Goal: Book appointment/travel/reservation

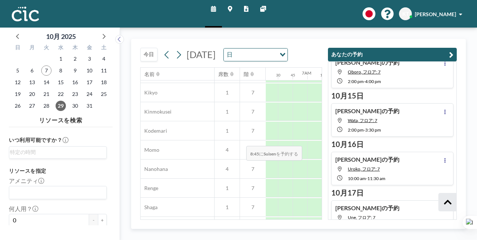
scroll to position [410, 370]
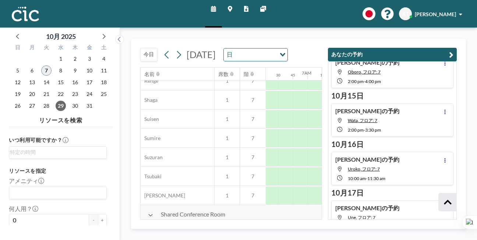
click at [41, 65] on span "7" at bounding box center [46, 70] width 10 height 10
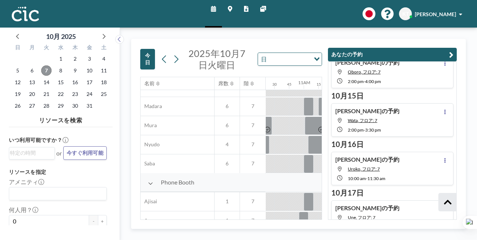
scroll to position [152, 609]
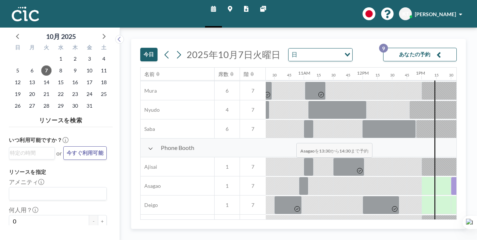
drag, startPoint x: 255, startPoint y: 126, endPoint x: 294, endPoint y: 126, distance: 38.6
click at [451, 177] on div at bounding box center [480, 186] width 59 height 18
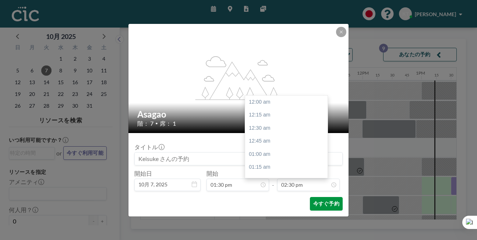
scroll to position [681, 0]
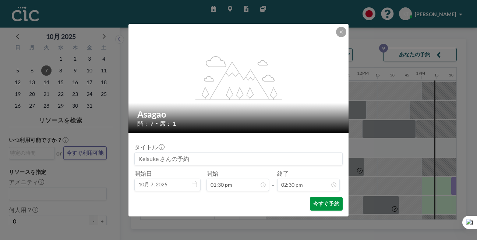
click at [310, 197] on button "今すぐ予約" at bounding box center [326, 204] width 33 height 14
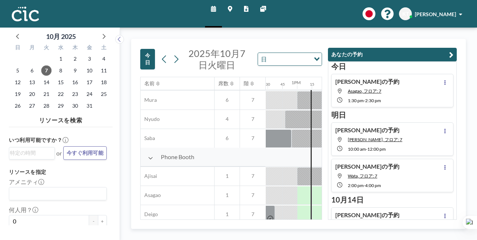
scroll to position [152, 740]
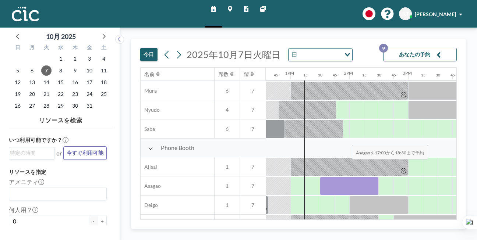
drag, startPoint x: 293, startPoint y: 128, endPoint x: 349, endPoint y: 128, distance: 56.6
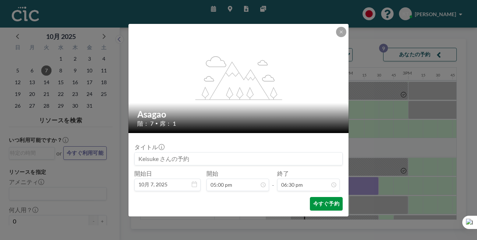
scroll to position [869, 0]
click at [310, 197] on button "今すぐ予約" at bounding box center [326, 204] width 33 height 14
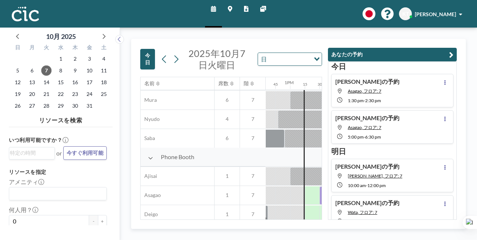
scroll to position [152, 741]
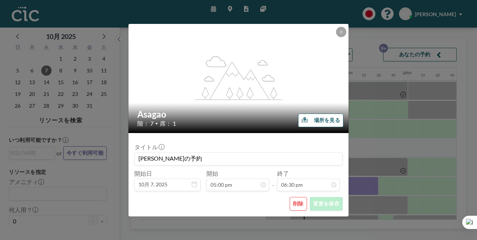
scroll to position [869, 0]
click at [339, 34] on icon at bounding box center [341, 32] width 4 height 4
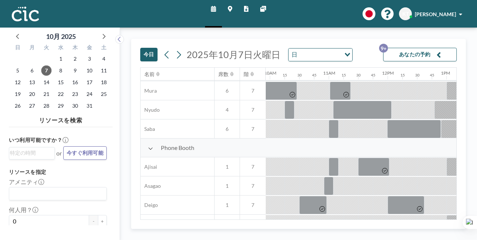
scroll to position [152, 580]
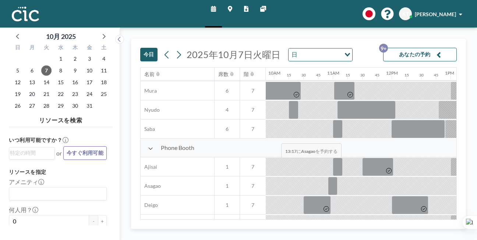
drag, startPoint x: 295, startPoint y: 124, endPoint x: 281, endPoint y: 126, distance: 14.5
click at [279, 177] on div at bounding box center [391, 186] width 1412 height 19
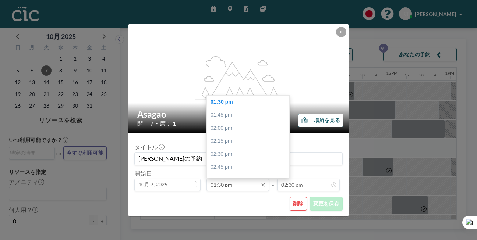
click at [242, 179] on input "01:30 pm" at bounding box center [237, 185] width 63 height 13
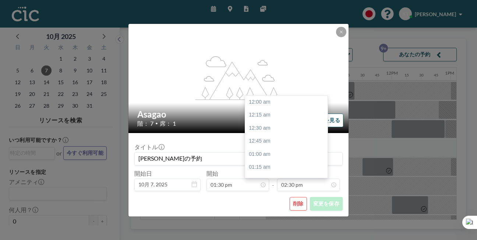
scroll to position [681, 0]
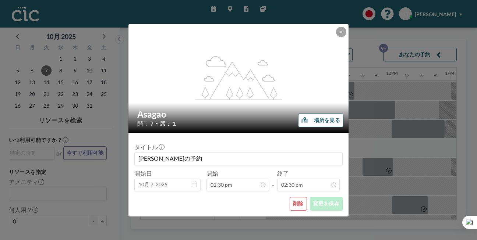
click at [289, 197] on button "削除" at bounding box center [297, 204] width 17 height 14
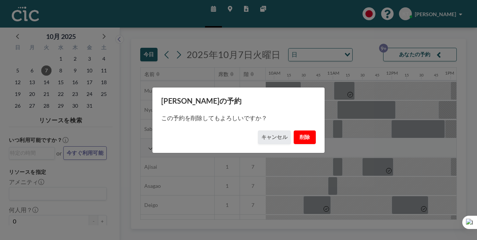
click at [293, 136] on button "削除" at bounding box center [304, 138] width 22 height 14
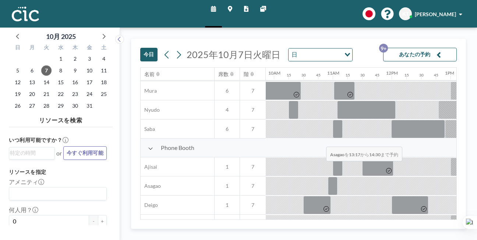
drag, startPoint x: 278, startPoint y: 128, endPoint x: 324, endPoint y: 129, distance: 46.0
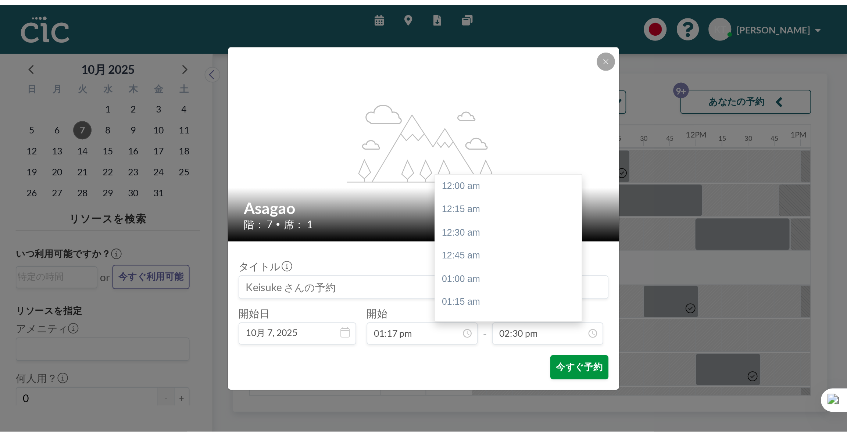
scroll to position [681, 0]
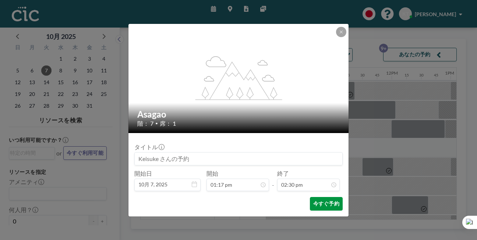
click at [312, 197] on button "今すぐ予約" at bounding box center [326, 204] width 33 height 14
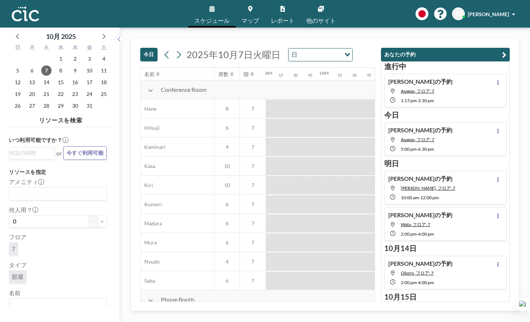
scroll to position [0, 489]
